Goal: Task Accomplishment & Management: Use online tool/utility

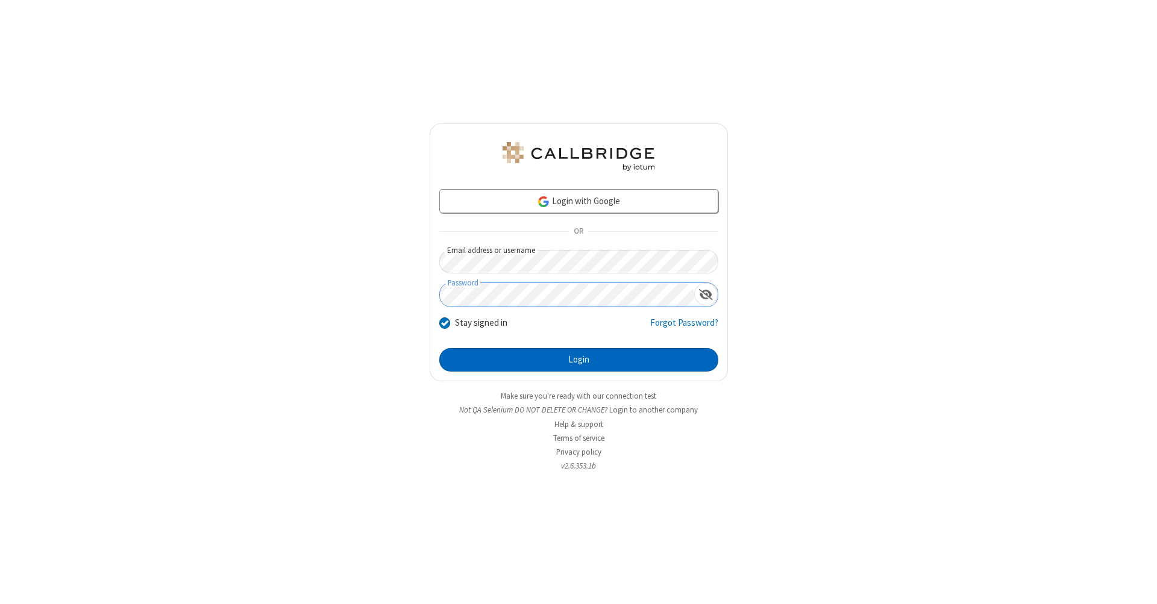
click at [578, 360] on button "Login" at bounding box center [578, 360] width 279 height 24
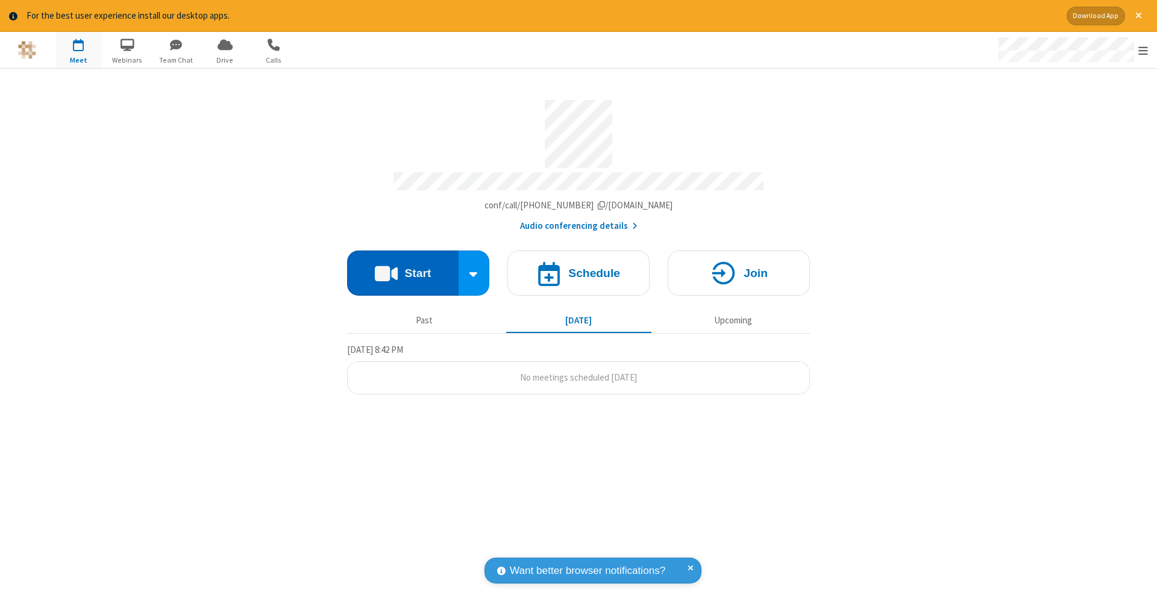
click at [403, 267] on button "Start" at bounding box center [402, 273] width 111 height 45
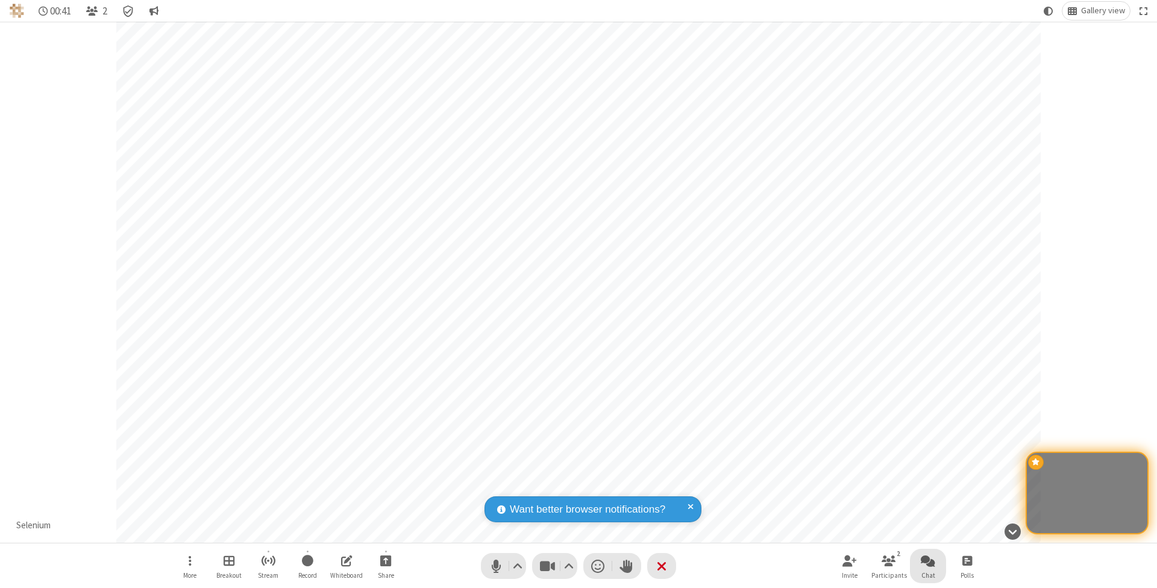
click at [927, 560] on span "Open chat" at bounding box center [928, 560] width 14 height 15
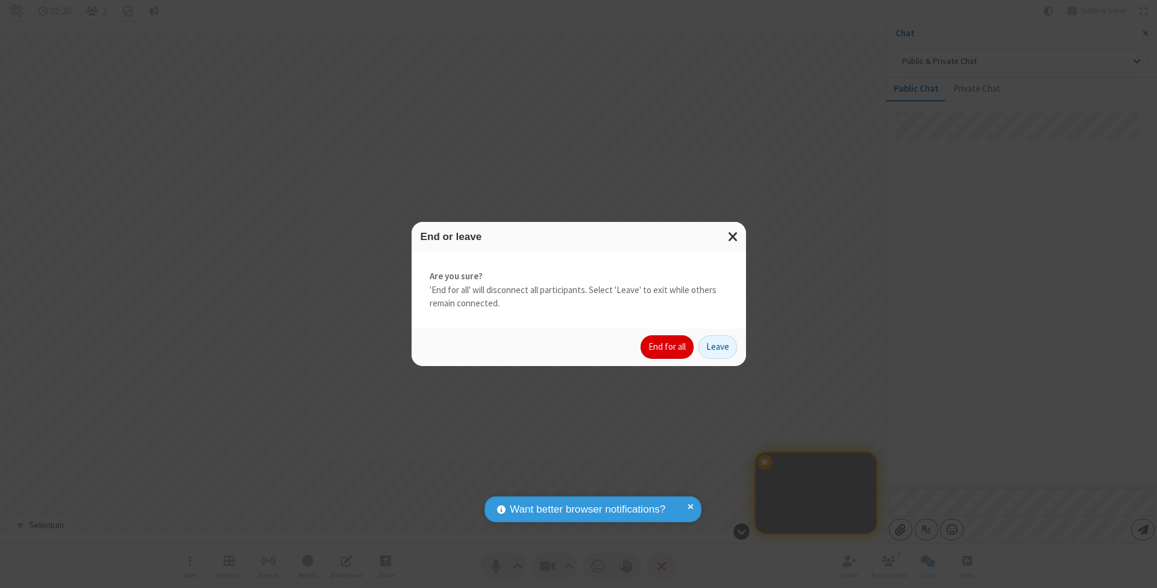
click at [668, 346] on button "End for all" at bounding box center [667, 347] width 53 height 24
